Goal: Information Seeking & Learning: Learn about a topic

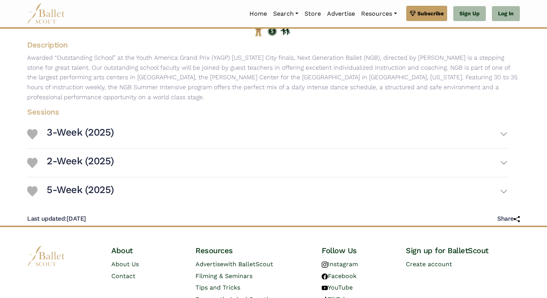
scroll to position [104, 0]
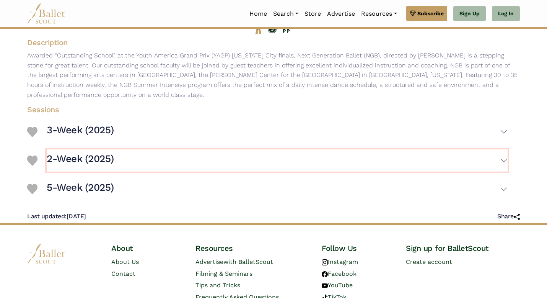
click at [153, 155] on button "2-Week (2025)" at bounding box center [277, 160] width 461 height 22
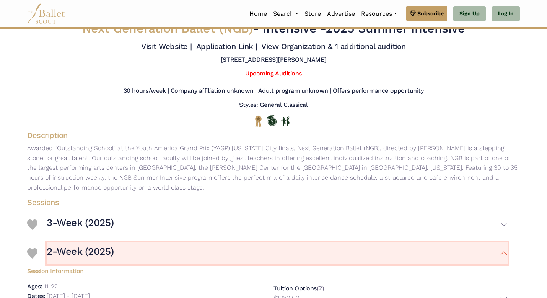
scroll to position [0, 0]
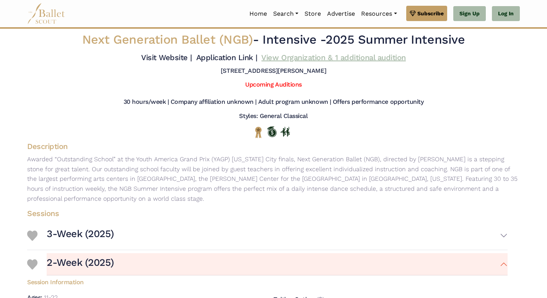
click at [354, 60] on link "View Organization & 1 additional audition" at bounding box center [333, 57] width 144 height 9
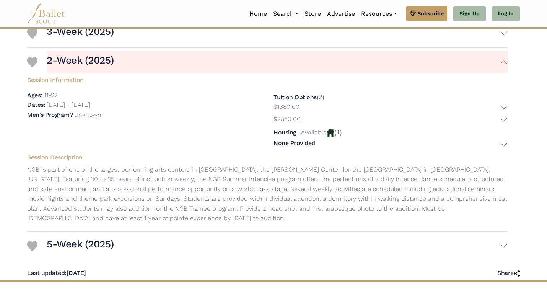
scroll to position [201, 0]
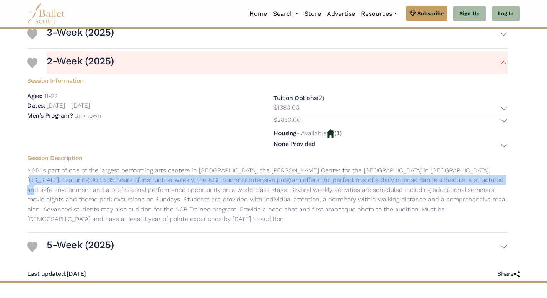
drag, startPoint x: 454, startPoint y: 172, endPoint x: 460, endPoint y: 176, distance: 7.4
click at [460, 176] on p "NGB is part of one of the largest performing arts centers in America, the David…" at bounding box center [267, 194] width 493 height 59
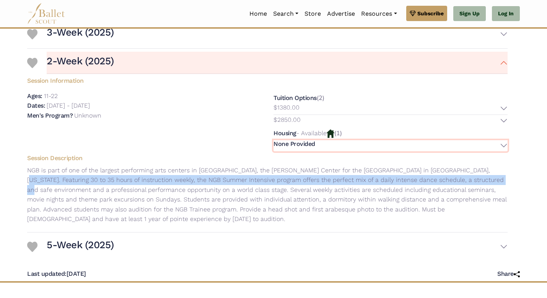
click at [333, 149] on button "None Provided" at bounding box center [391, 145] width 234 height 11
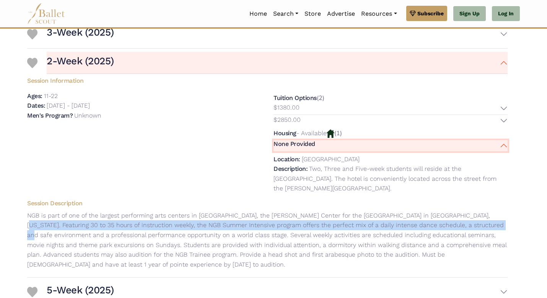
click at [327, 145] on button "None Provided" at bounding box center [391, 145] width 234 height 11
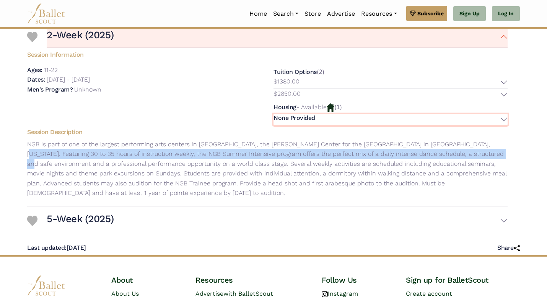
scroll to position [228, 0]
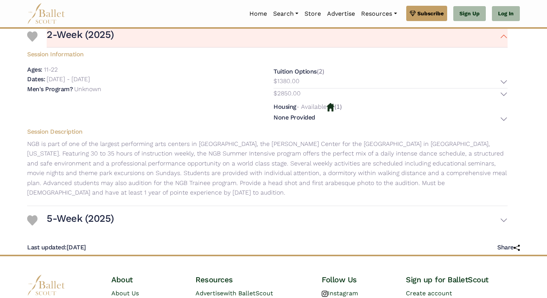
click at [256, 189] on p "NGB is part of one of the largest performing arts centers in America, the David…" at bounding box center [267, 168] width 493 height 59
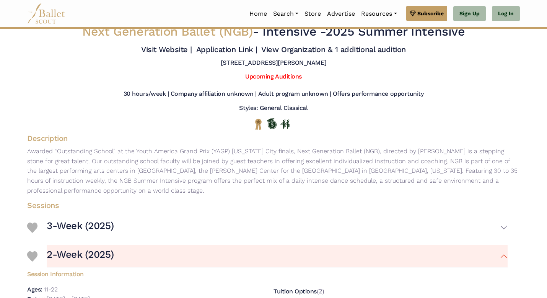
scroll to position [0, 0]
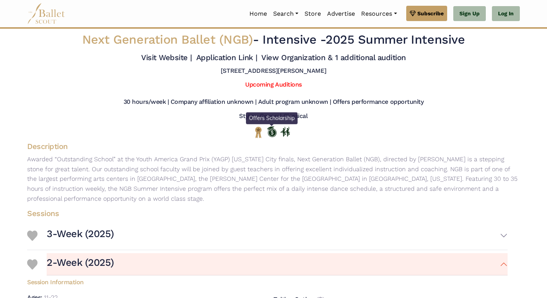
click at [269, 133] on img "Offers Scholarship" at bounding box center [272, 131] width 10 height 11
click at [274, 132] on img "Offers Scholarship" at bounding box center [272, 131] width 10 height 11
click at [273, 132] on img "Offers Scholarship" at bounding box center [272, 131] width 10 height 11
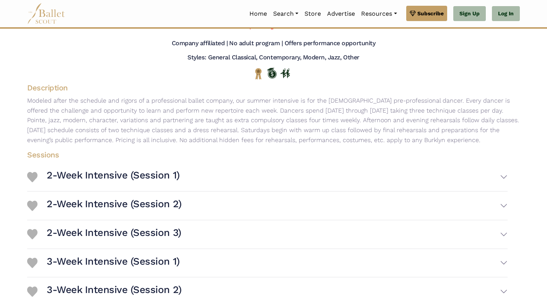
scroll to position [64, 0]
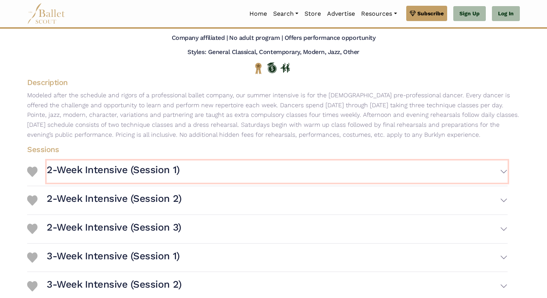
click at [151, 170] on h3 "2-Week Intensive (Session 1)" at bounding box center [113, 169] width 133 height 13
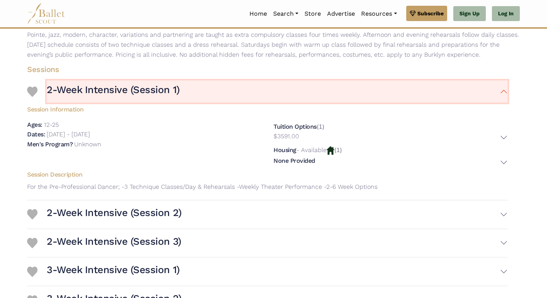
scroll to position [145, 0]
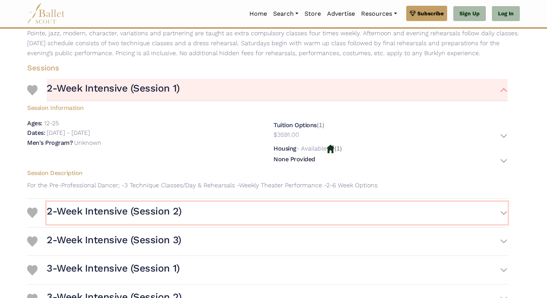
click at [137, 209] on h3 "2-Week Intensive (Session 2)" at bounding box center [114, 211] width 135 height 13
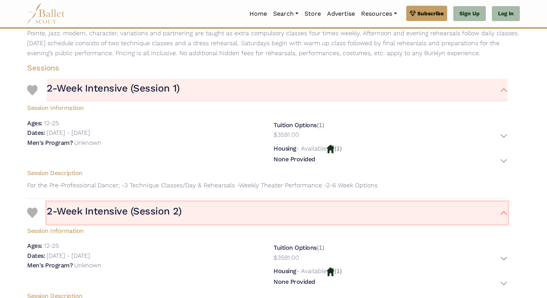
click at [500, 206] on button "2-Week Intensive (Session 2)" at bounding box center [277, 213] width 461 height 22
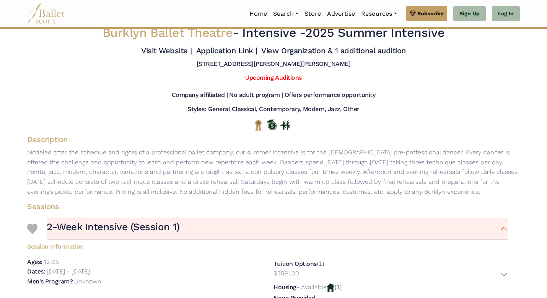
scroll to position [0, 0]
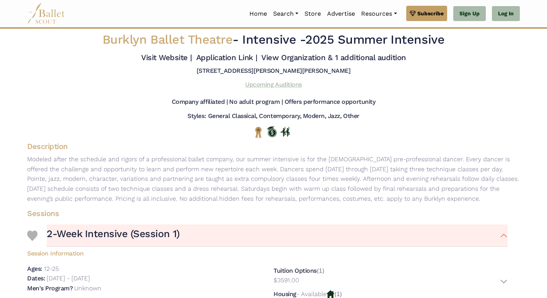
click at [288, 84] on link "Upcoming Auditions" at bounding box center [273, 84] width 56 height 7
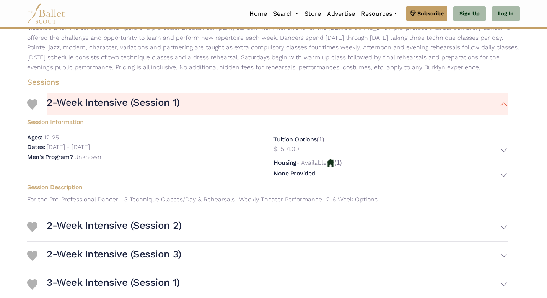
scroll to position [132, 0]
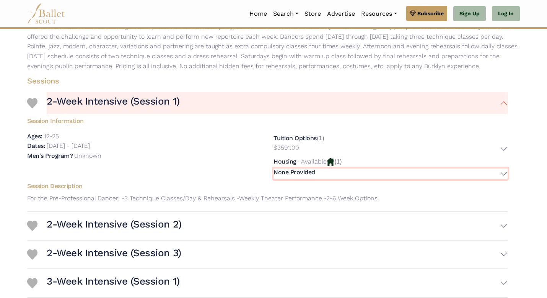
click at [507, 171] on button "None Provided" at bounding box center [391, 173] width 234 height 11
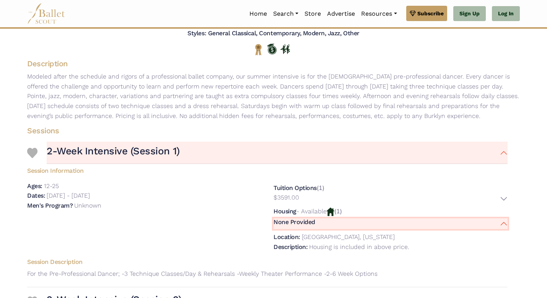
scroll to position [73, 0]
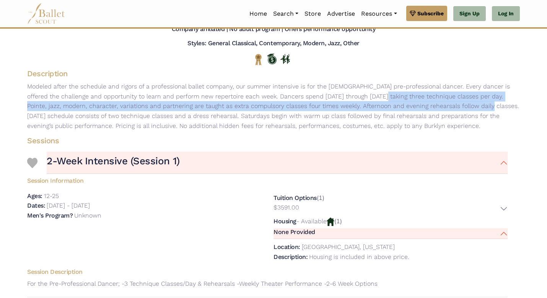
drag, startPoint x: 302, startPoint y: 98, endPoint x: 404, endPoint y: 109, distance: 103.5
click at [404, 109] on p "Modeled after the schedule and rigors of a professional ballet company, our sum…" at bounding box center [273, 105] width 505 height 49
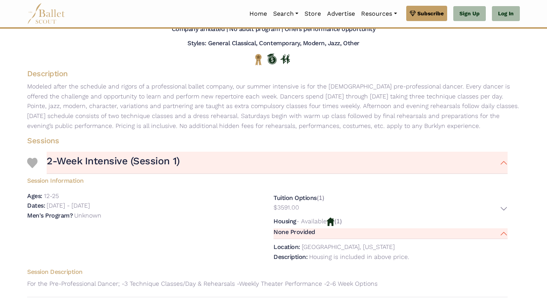
click at [411, 117] on p "Modeled after the schedule and rigors of a professional ballet company, our sum…" at bounding box center [273, 105] width 505 height 49
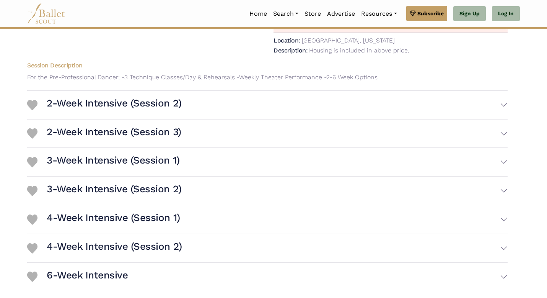
scroll to position [280, 0]
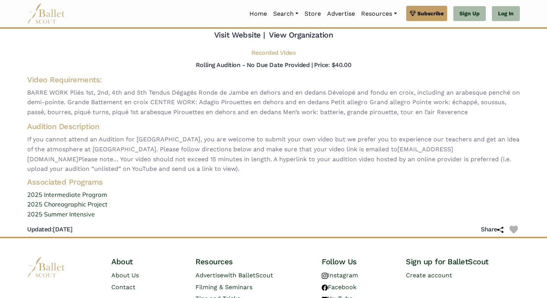
scroll to position [42, 0]
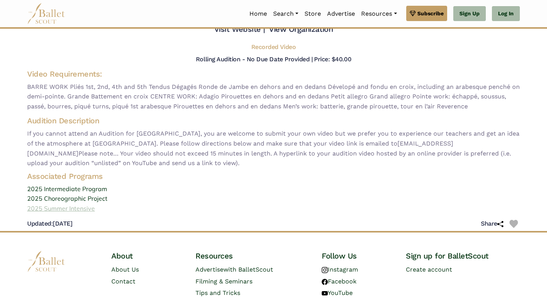
click at [77, 206] on link "2025 Summer Intensive" at bounding box center [273, 209] width 505 height 10
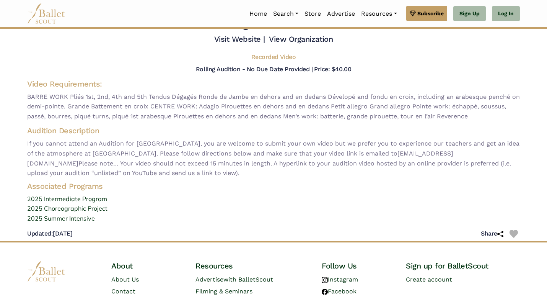
scroll to position [0, 0]
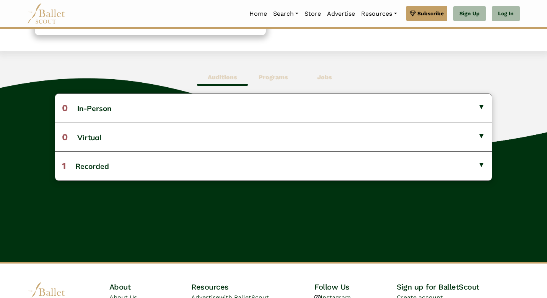
scroll to position [174, 0]
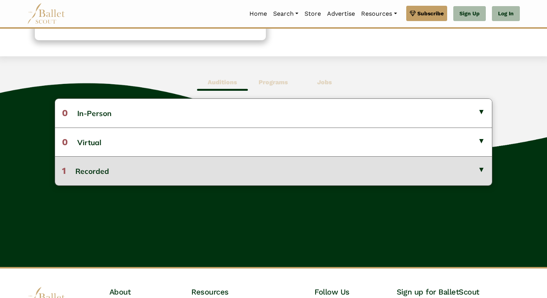
click at [264, 162] on button "1 Recorded" at bounding box center [273, 170] width 437 height 29
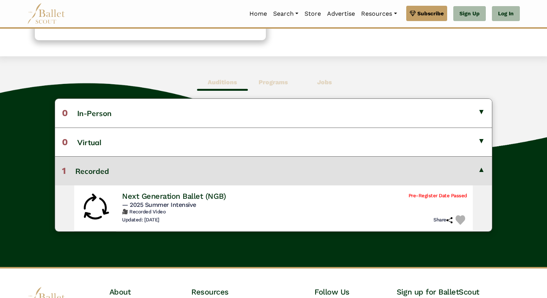
click at [266, 172] on button "1 Recorded" at bounding box center [273, 170] width 437 height 29
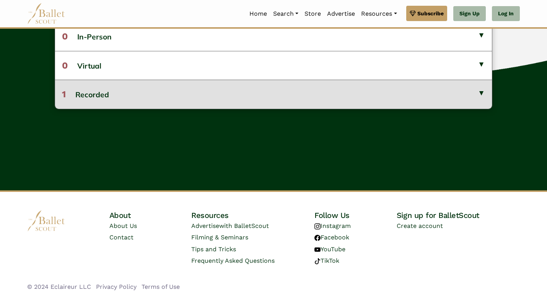
scroll to position [0, 0]
